Goal: Task Accomplishment & Management: Complete application form

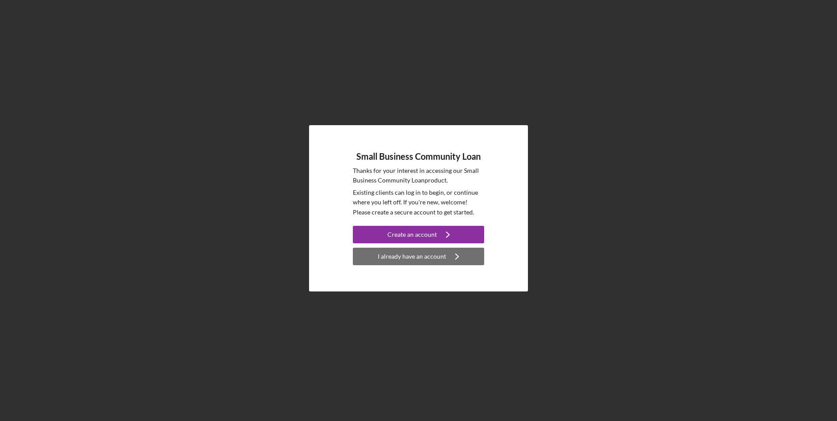
click at [417, 258] on div "I already have an account" at bounding box center [412, 257] width 68 height 18
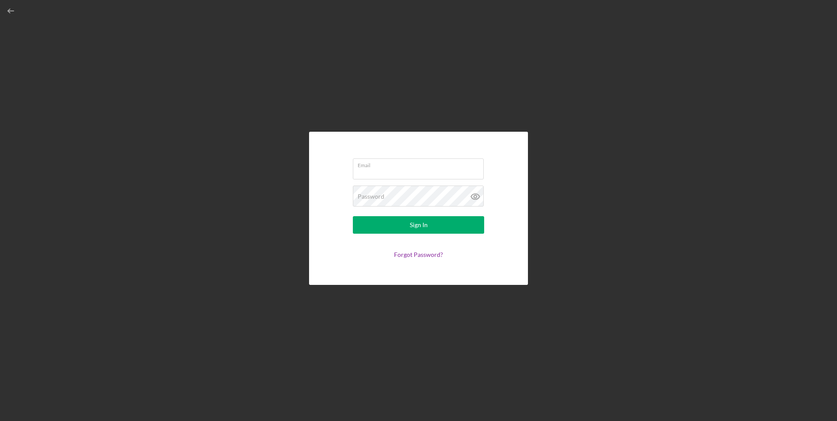
type input "[EMAIL_ADDRESS][DOMAIN_NAME]"
click at [415, 229] on div "Sign In" at bounding box center [419, 225] width 18 height 18
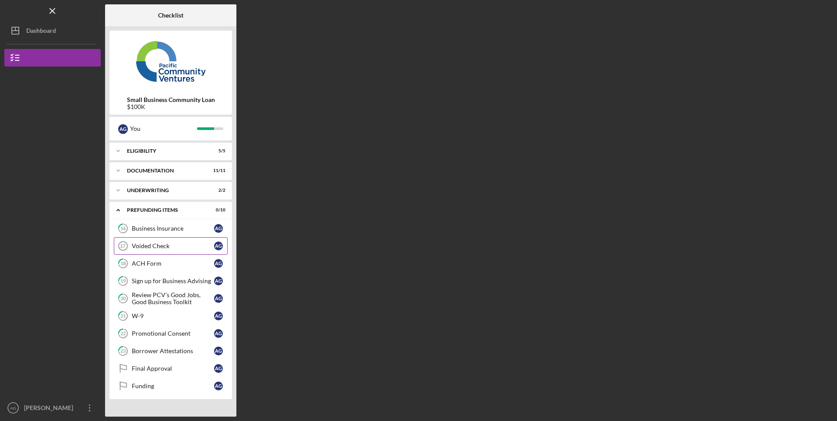
click at [160, 243] on div "Voided Check" at bounding box center [173, 246] width 82 height 7
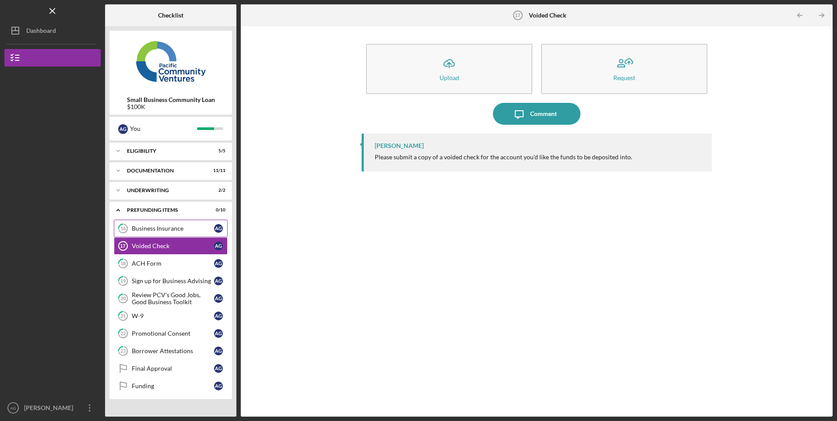
click at [165, 228] on div "Business Insurance" at bounding box center [173, 228] width 82 height 7
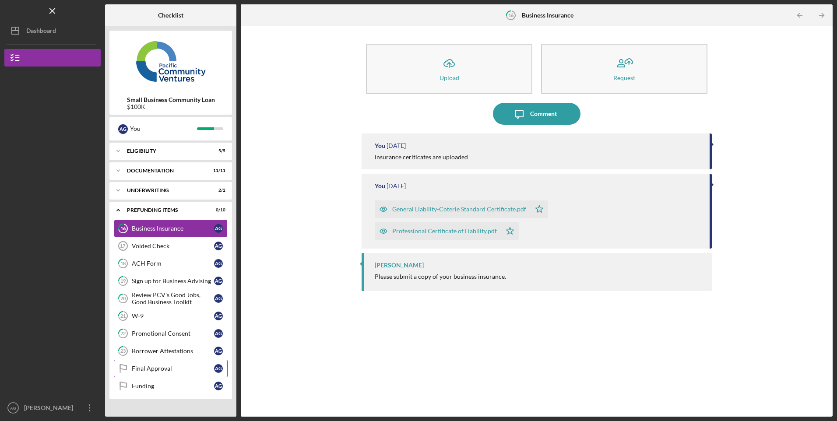
click at [150, 371] on div "Final Approval" at bounding box center [173, 368] width 82 height 7
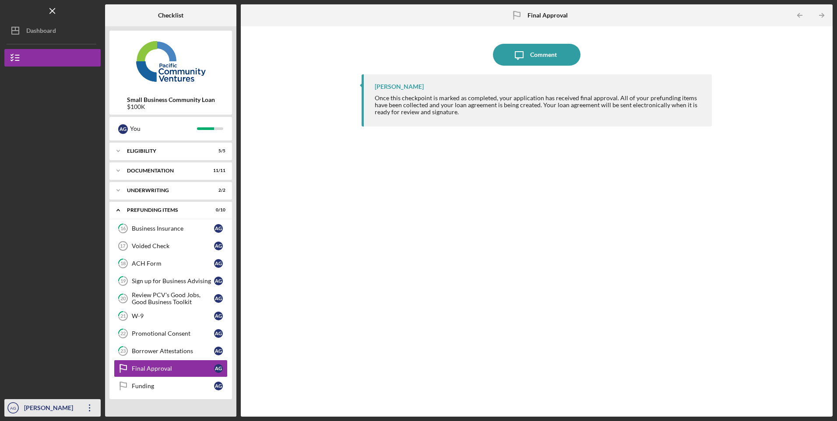
click at [39, 406] on div "[PERSON_NAME]" at bounding box center [50, 409] width 57 height 20
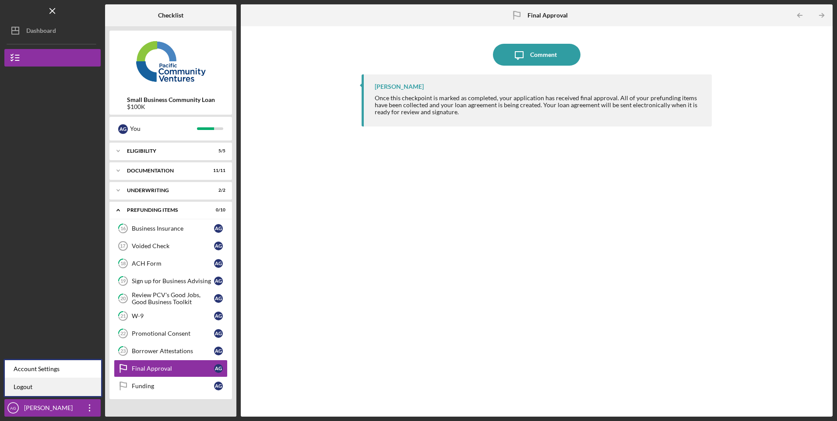
click at [25, 385] on link "Logout" at bounding box center [53, 387] width 96 height 18
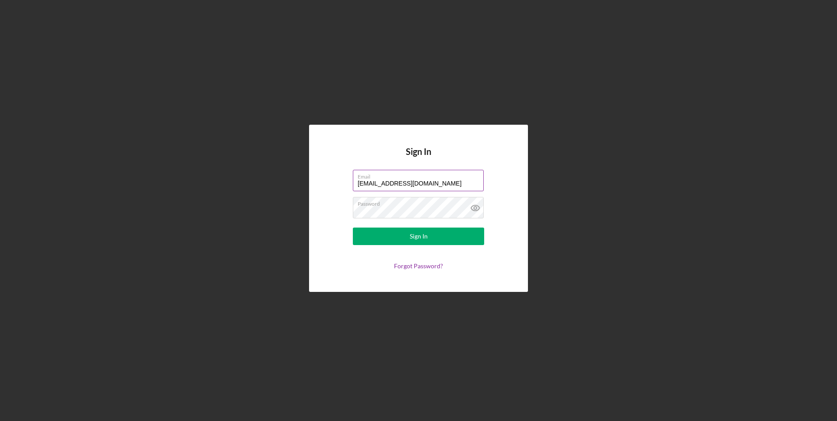
click at [392, 187] on input "[EMAIL_ADDRESS][DOMAIN_NAME]" at bounding box center [418, 180] width 131 height 21
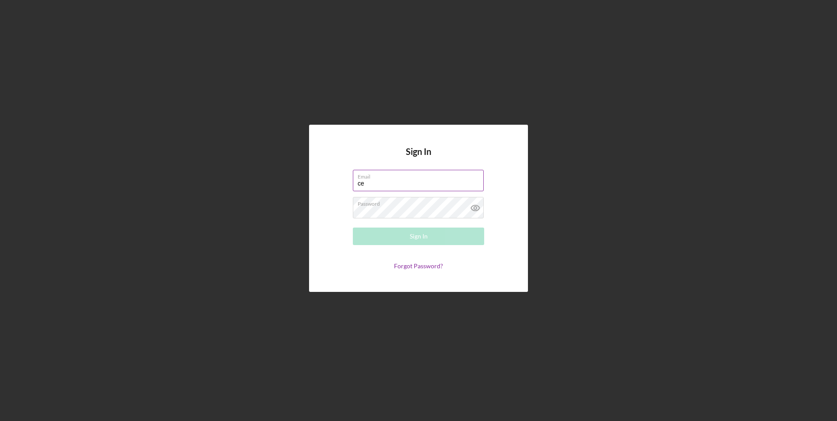
type input "[EMAIL_ADDRESS][DOMAIN_NAME]"
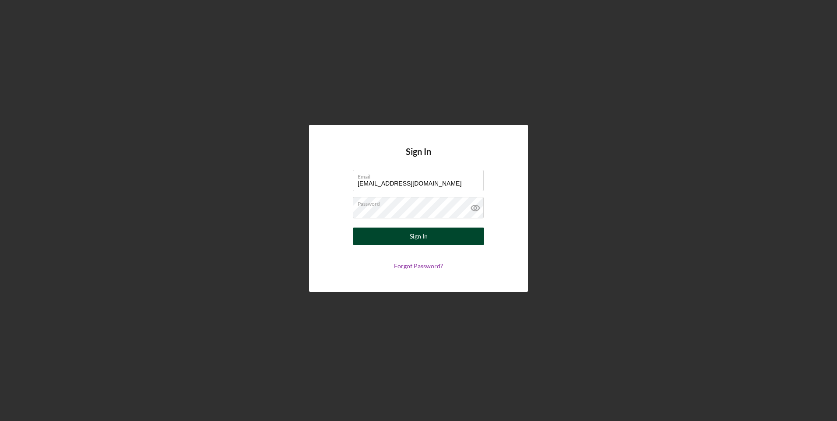
click at [401, 235] on button "Sign In" at bounding box center [418, 237] width 131 height 18
